Goal: Use online tool/utility: Utilize a website feature to perform a specific function

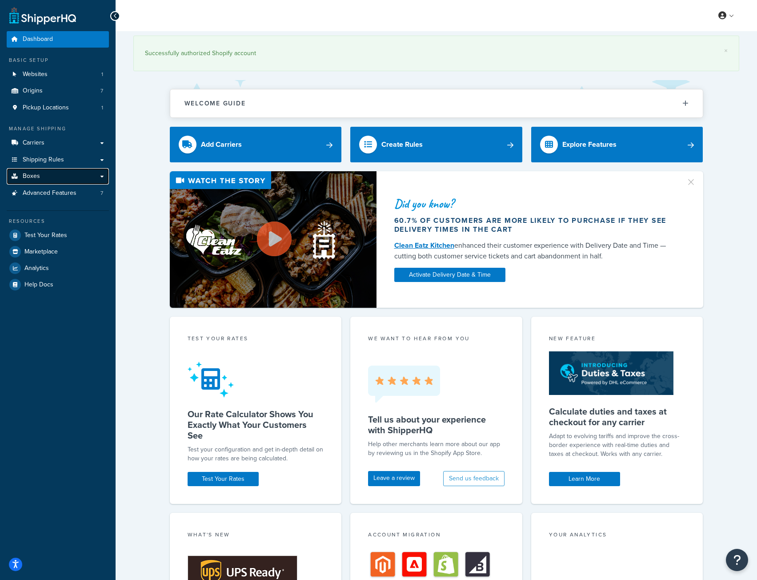
click at [35, 175] on span "Boxes" at bounding box center [31, 176] width 17 height 8
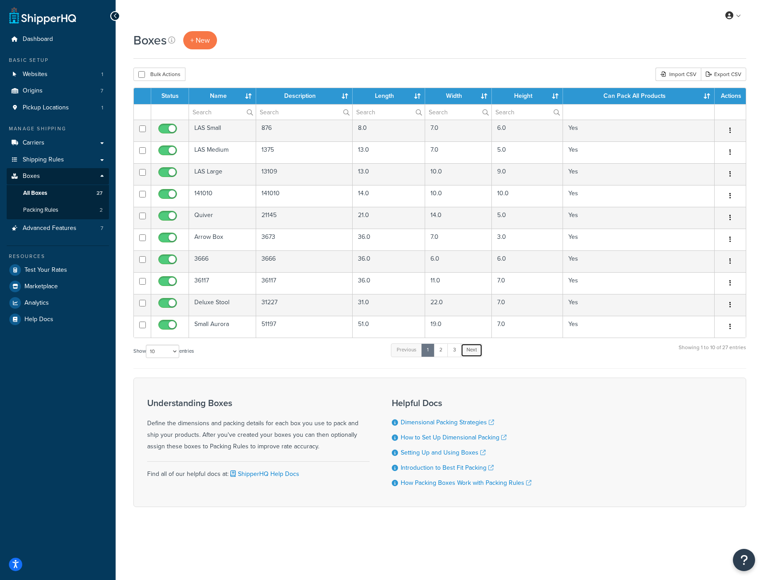
click at [469, 348] on link "Next" at bounding box center [472, 349] width 22 height 13
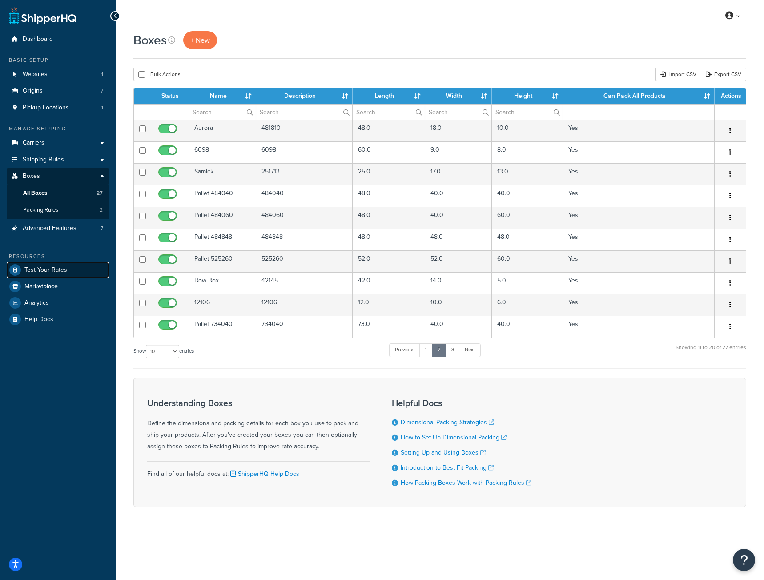
click at [38, 270] on span "Test Your Rates" at bounding box center [45, 270] width 43 height 8
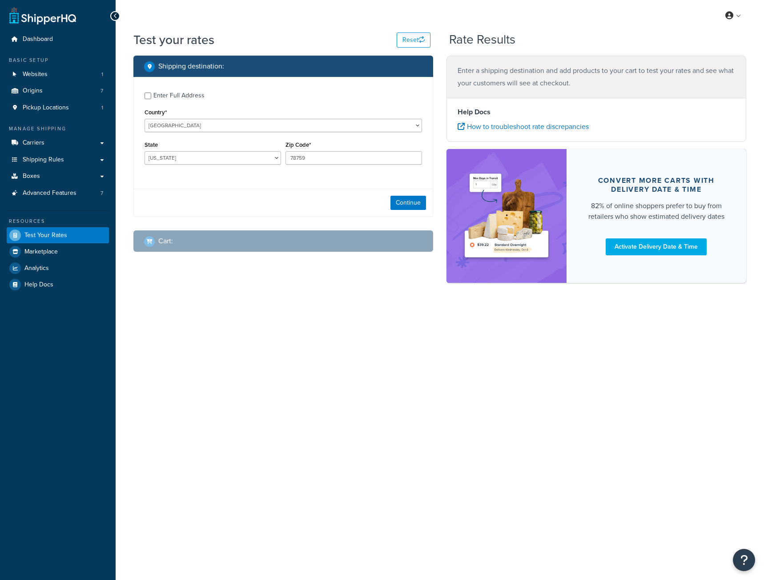
select select "[GEOGRAPHIC_DATA]"
click at [405, 202] on button "Continue" at bounding box center [408, 203] width 36 height 14
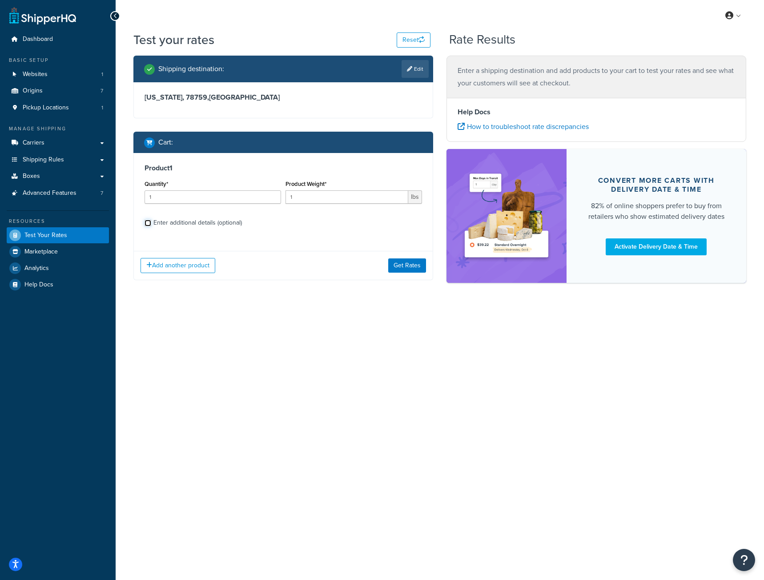
click at [148, 223] on input "Enter additional details (optional)" at bounding box center [147, 223] width 7 height 7
checkbox input "true"
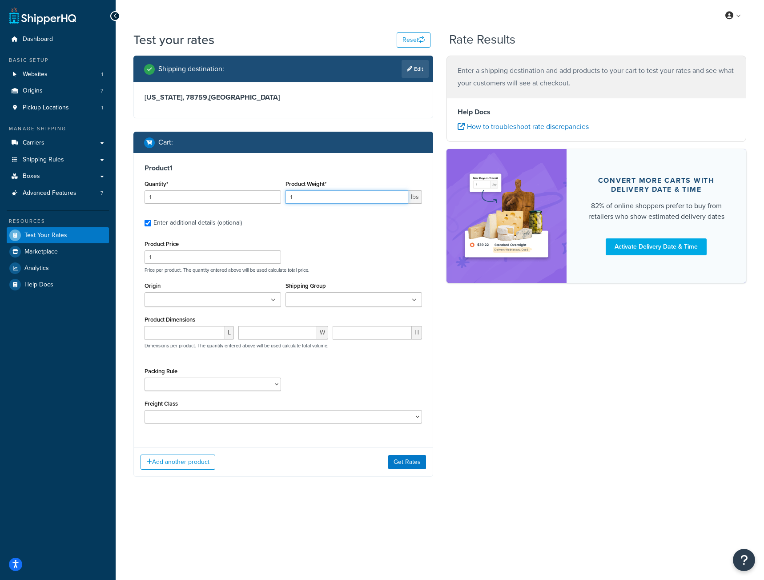
click at [293, 200] on input "1" at bounding box center [346, 196] width 123 height 13
type input "10"
click at [153, 256] on input "1" at bounding box center [212, 256] width 136 height 13
type input "1000"
click at [323, 226] on label "Enter additional details (optional)" at bounding box center [287, 222] width 269 height 14
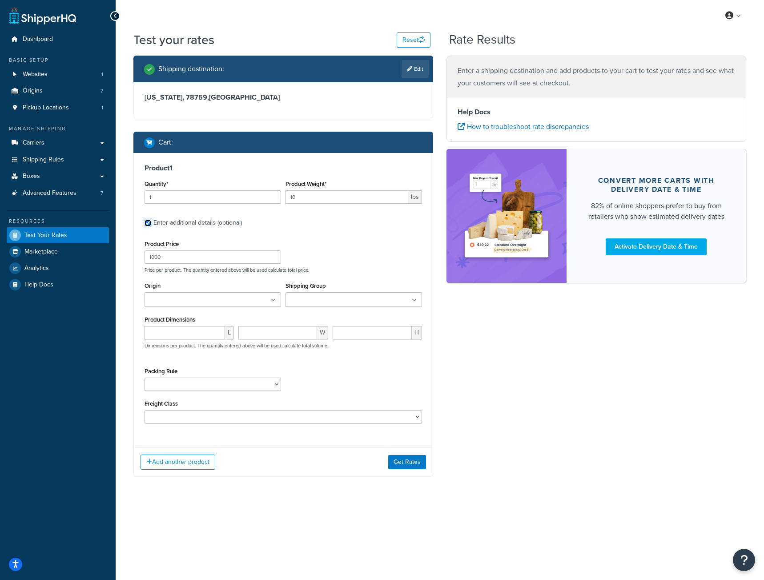
click at [151, 226] on input "Enter additional details (optional)" at bounding box center [147, 223] width 7 height 7
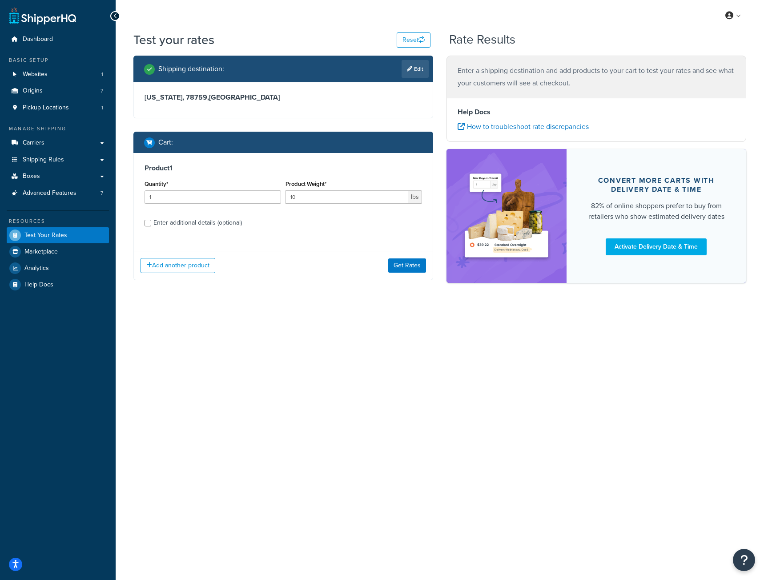
click at [147, 226] on div "Enter additional details (optional)" at bounding box center [282, 222] width 277 height 14
click at [148, 223] on input "Enter additional details (optional)" at bounding box center [147, 223] width 7 height 7
checkbox input "true"
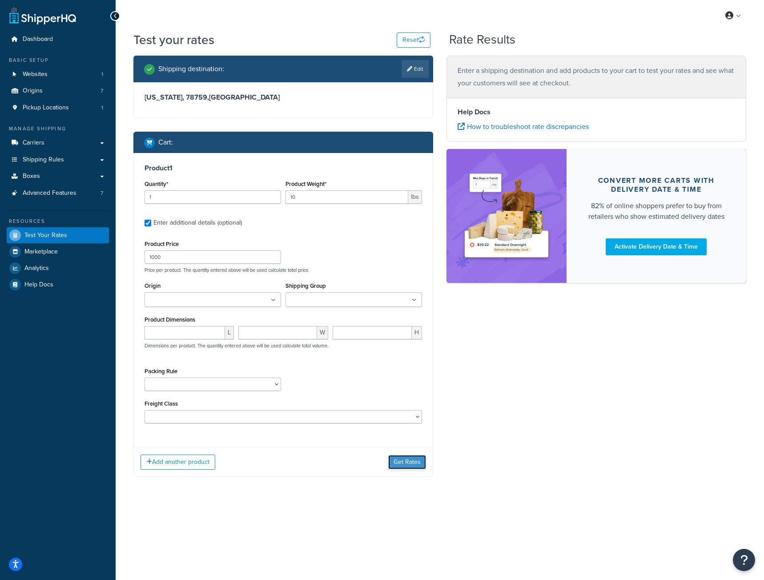
click at [407, 457] on button "Get Rates" at bounding box center [407, 462] width 38 height 14
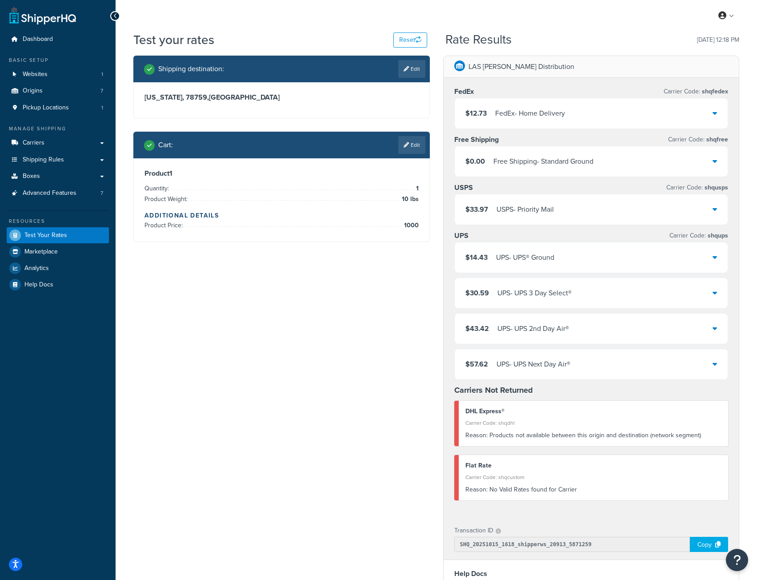
click at [716, 112] on icon at bounding box center [715, 112] width 4 height 7
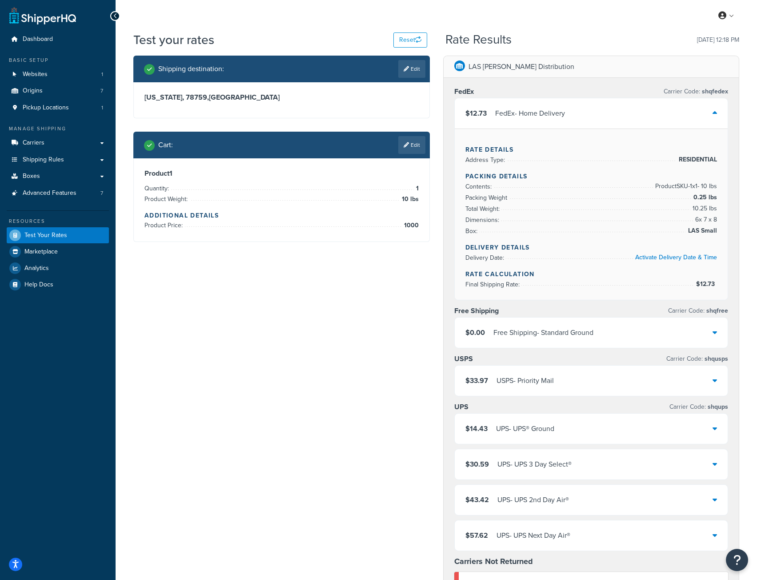
click at [716, 112] on icon at bounding box center [715, 112] width 4 height 7
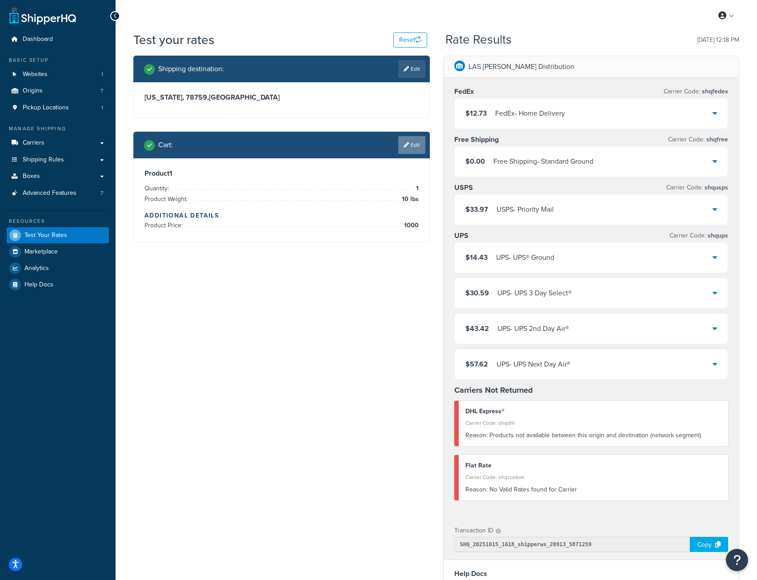
click at [412, 145] on link "Edit" at bounding box center [411, 145] width 27 height 18
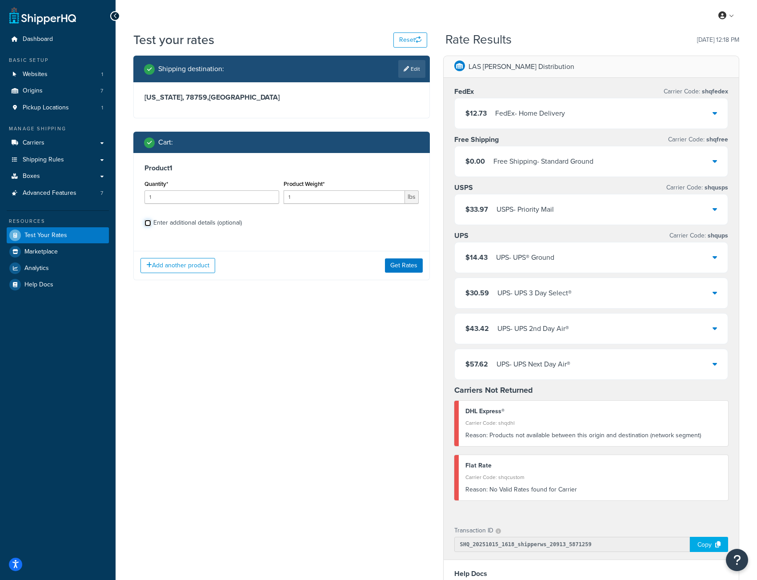
click at [148, 223] on input "Enter additional details (optional)" at bounding box center [147, 223] width 7 height 7
checkbox input "true"
